Goal: Check status: Check status

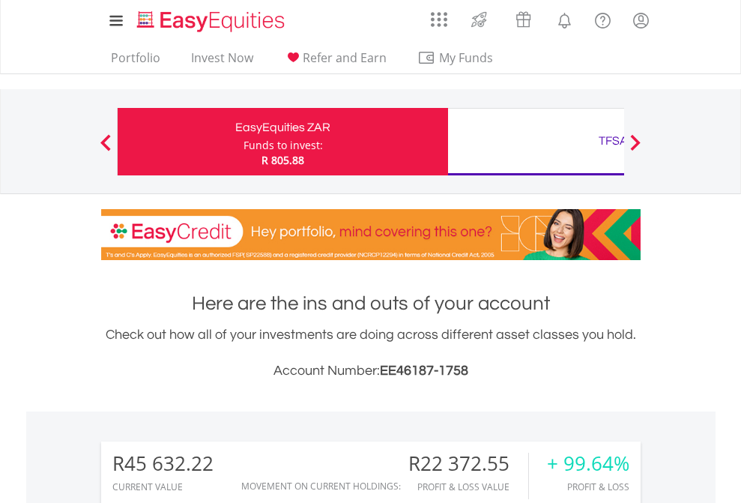
scroll to position [144, 235]
click at [243, 142] on div "Funds to invest:" at bounding box center [282, 145] width 79 height 15
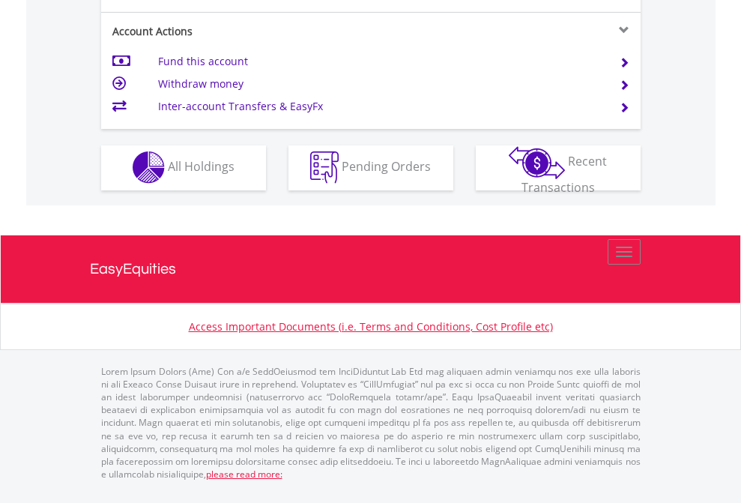
scroll to position [1401, 0]
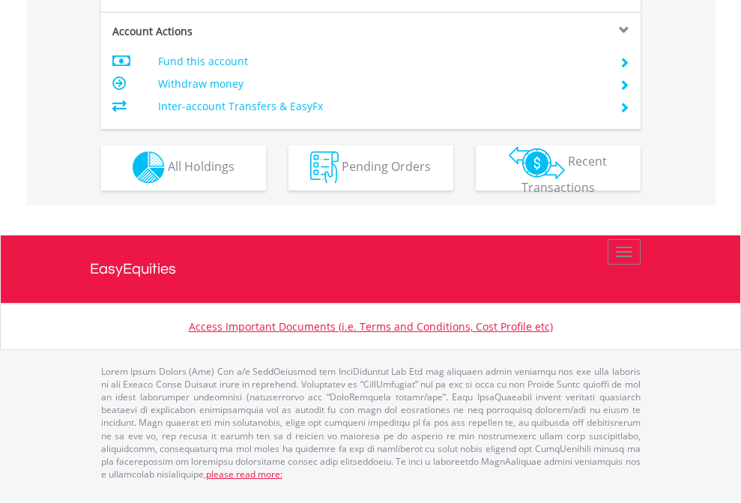
scroll to position [1277, 0]
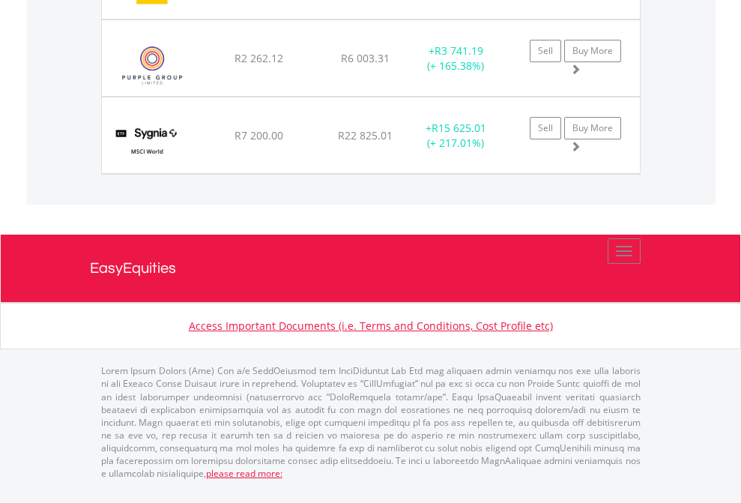
scroll to position [108, 0]
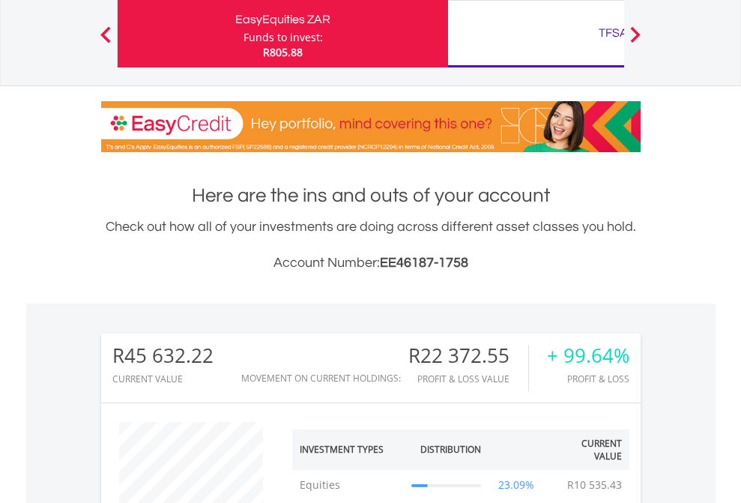
click at [536, 34] on div "TFSA" at bounding box center [613, 32] width 312 height 21
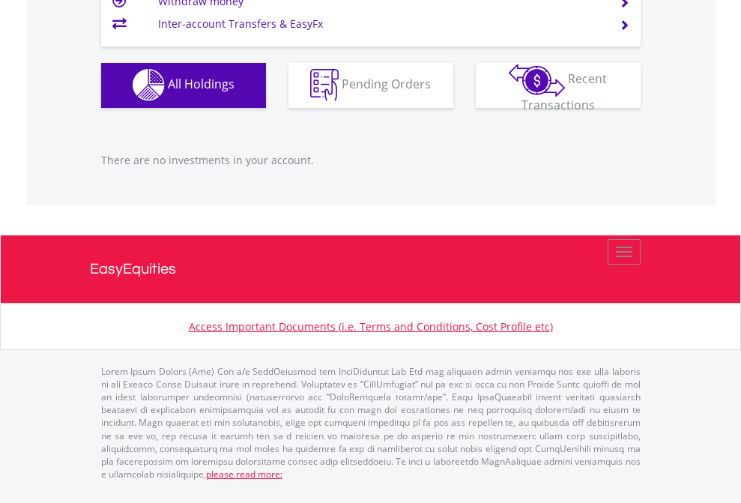
scroll to position [144, 235]
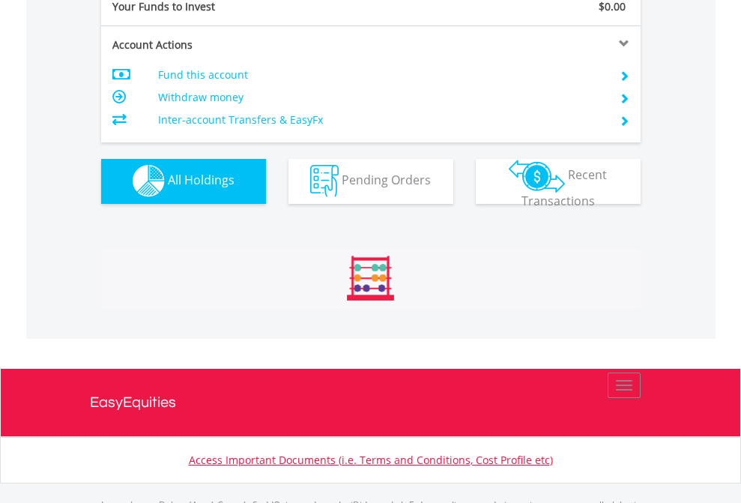
scroll to position [1483, 0]
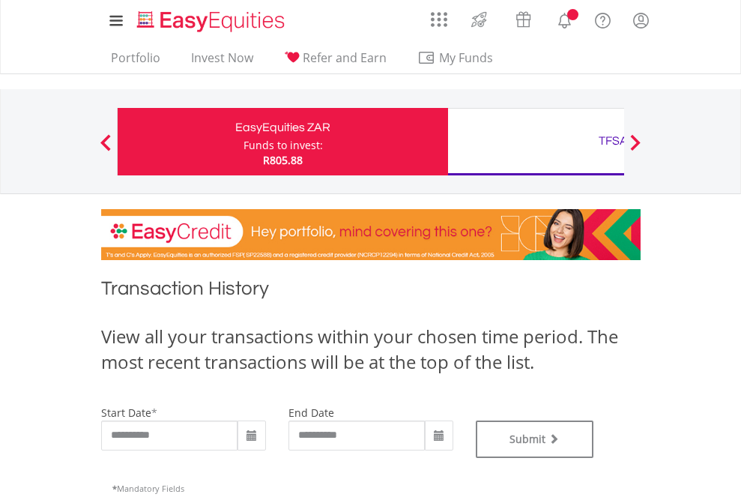
type input "**********"
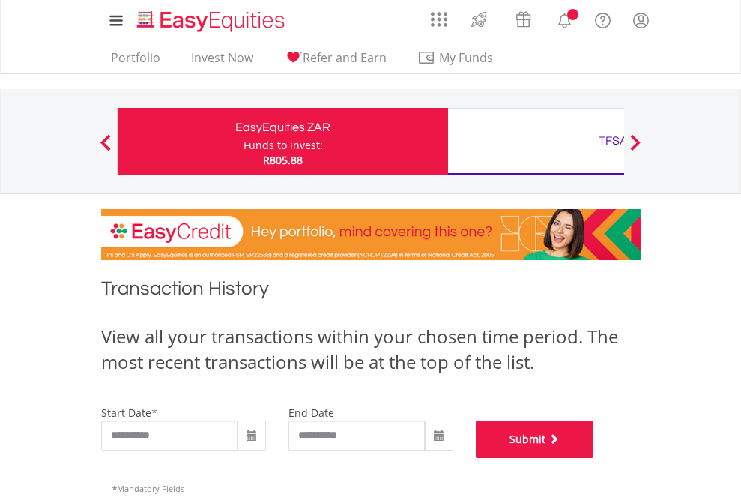
click at [594, 458] on button "Submit" at bounding box center [535, 438] width 118 height 37
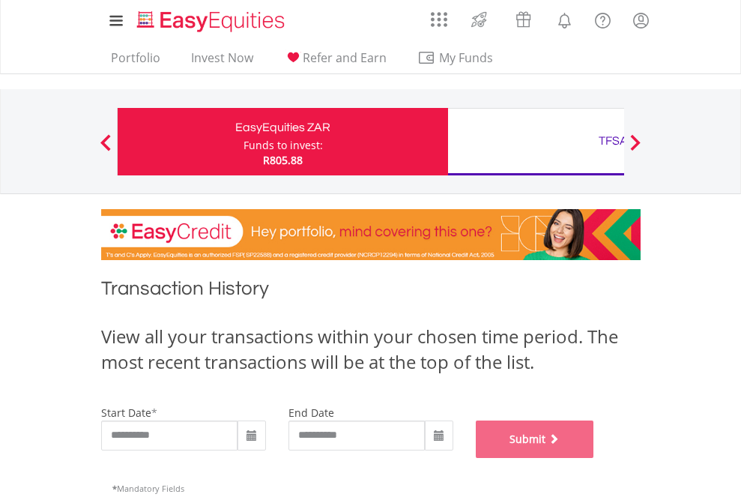
scroll to position [607, 0]
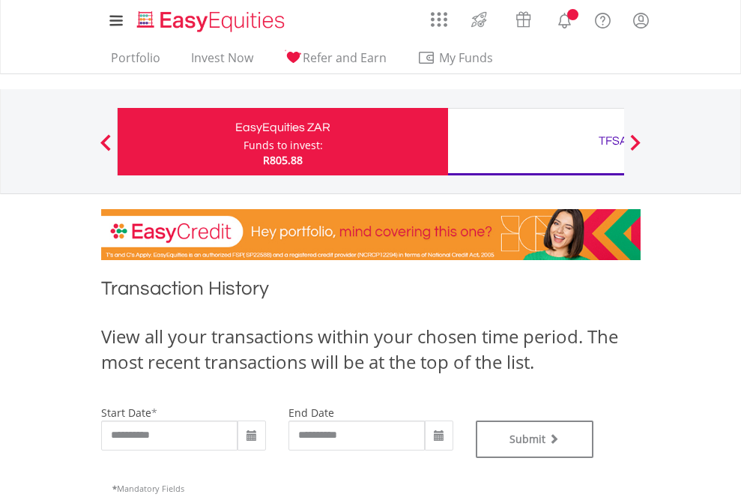
click at [536, 142] on div "TFSA" at bounding box center [613, 140] width 312 height 21
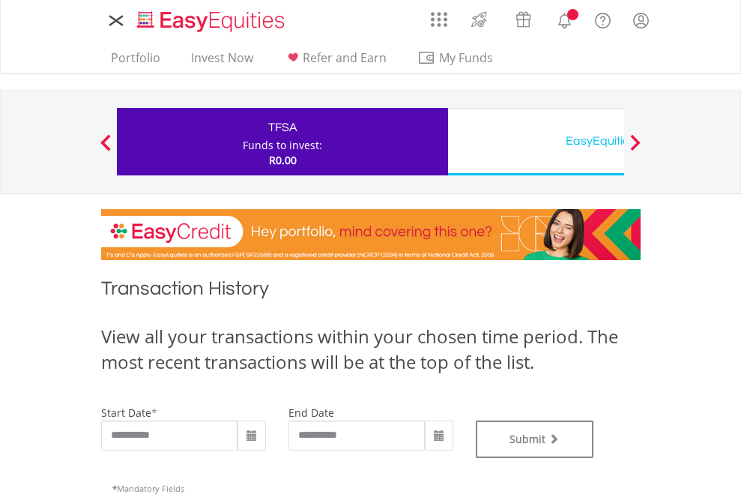
type input "**********"
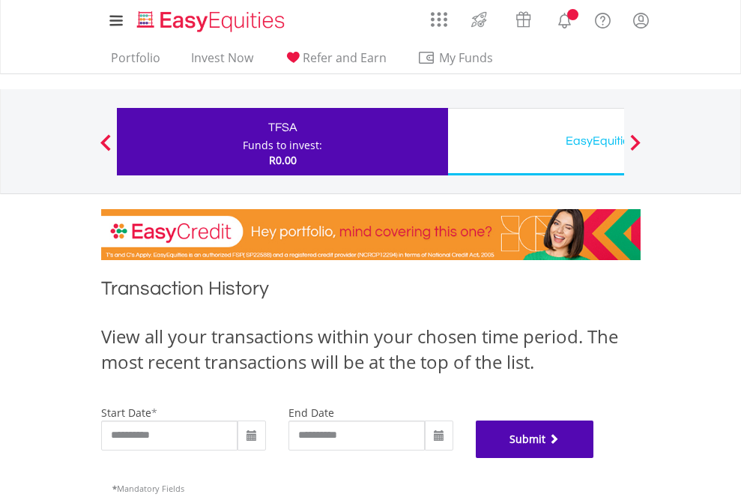
click at [594, 458] on button "Submit" at bounding box center [535, 438] width 118 height 37
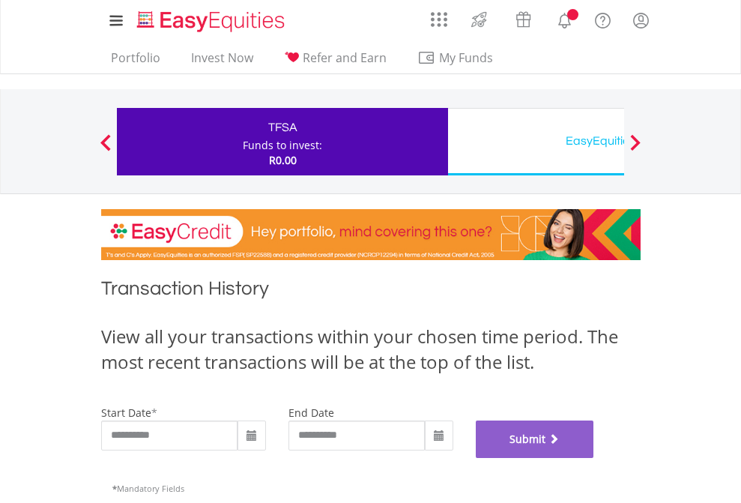
scroll to position [607, 0]
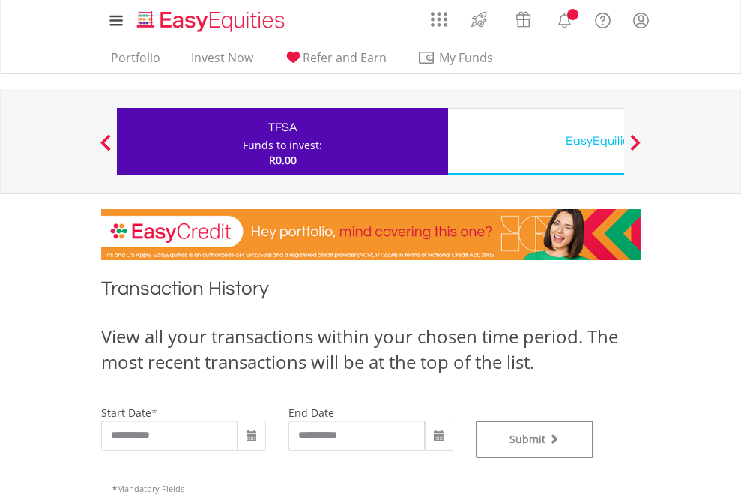
click at [536, 142] on div "EasyEquities USD" at bounding box center [613, 140] width 312 height 21
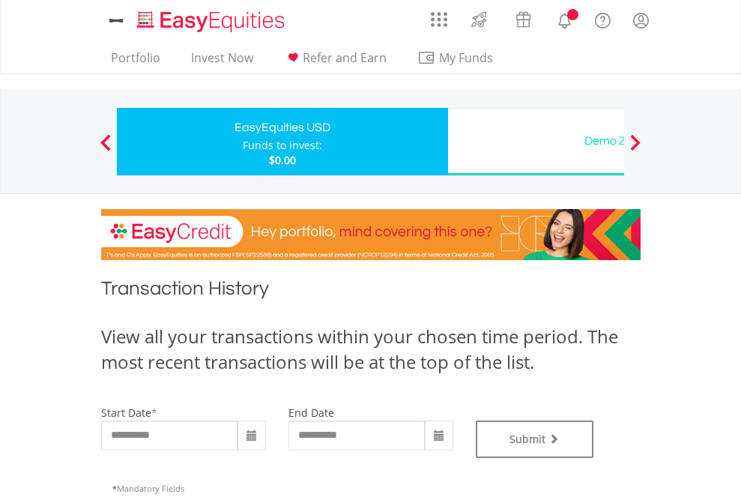
type input "**********"
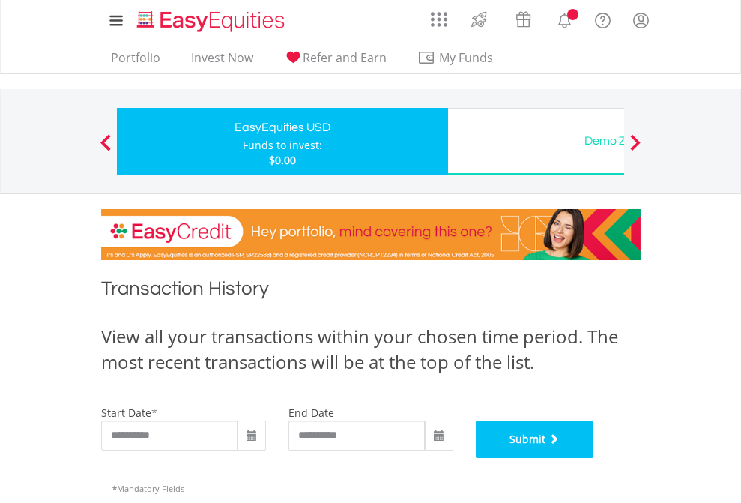
click at [594, 458] on button "Submit" at bounding box center [535, 438] width 118 height 37
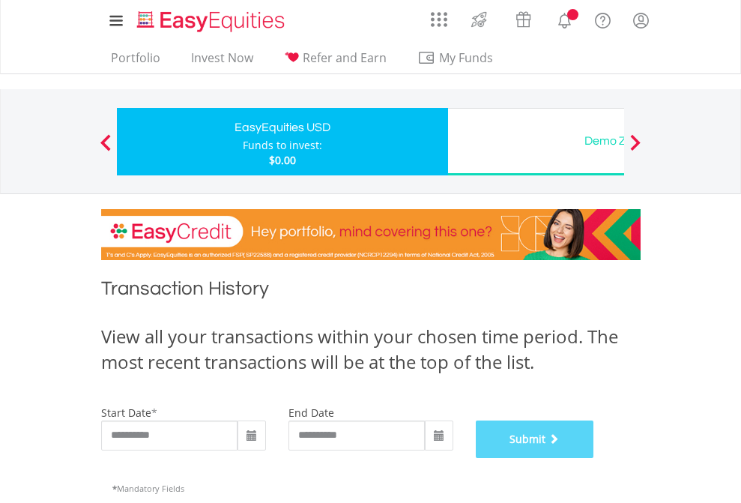
scroll to position [607, 0]
